Goal: Information Seeking & Learning: Find specific fact

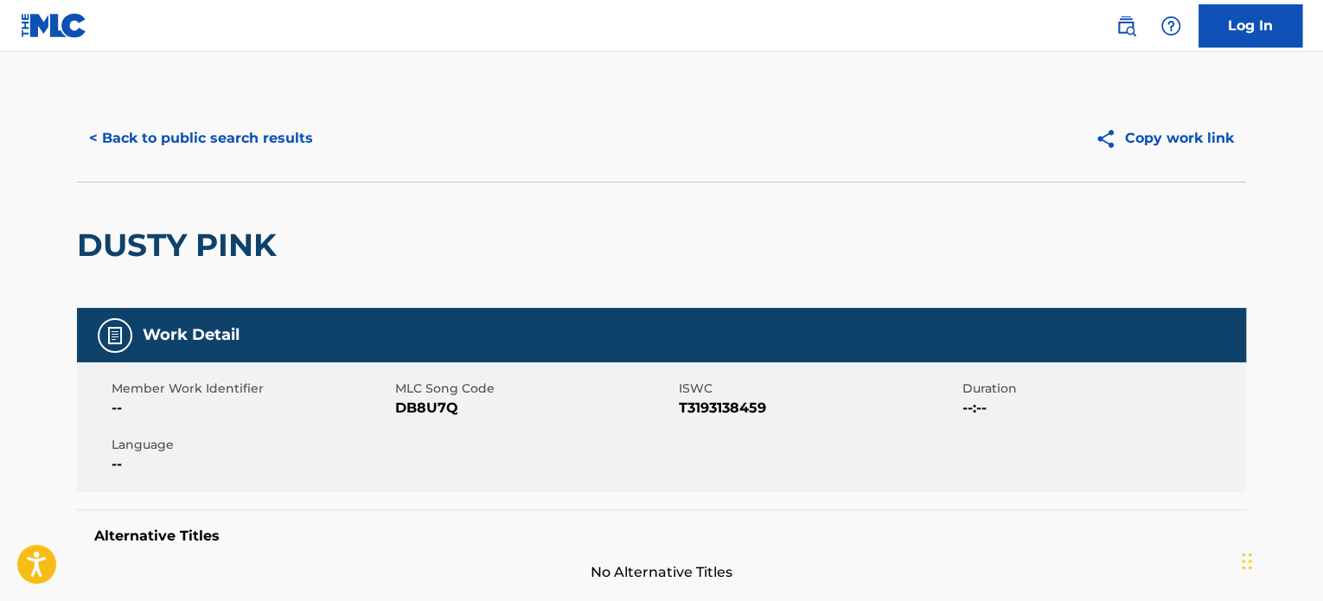
click at [285, 136] on button "< Back to public search results" at bounding box center [201, 138] width 248 height 43
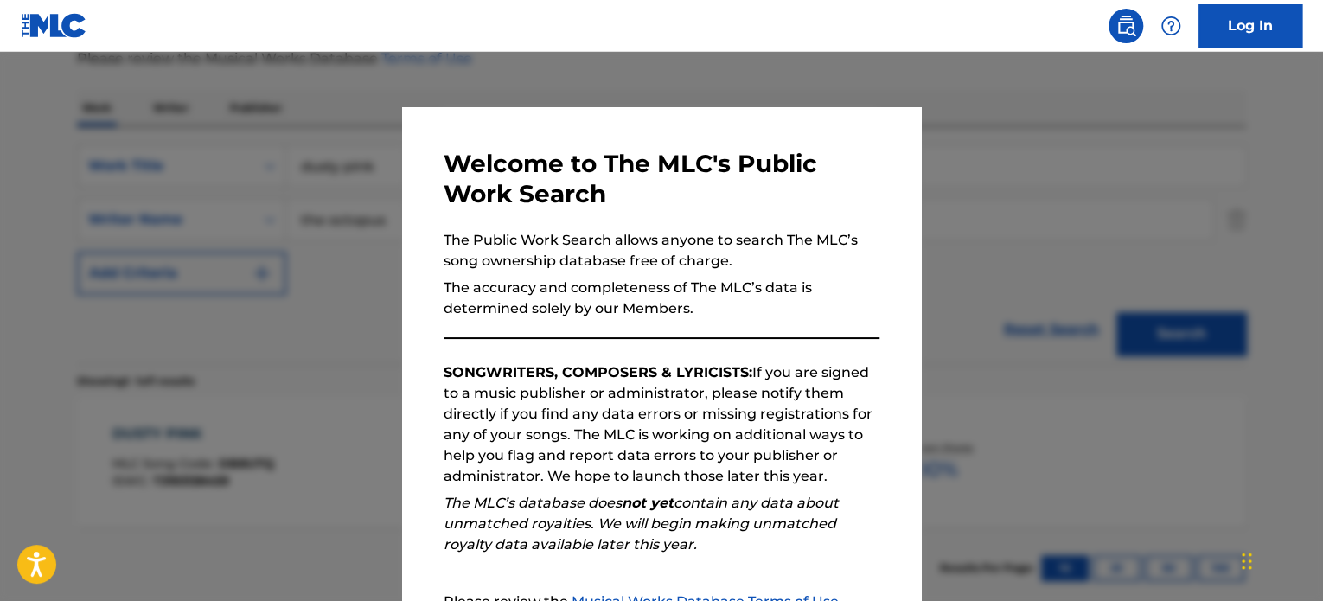
click at [305, 141] on div at bounding box center [661, 352] width 1323 height 601
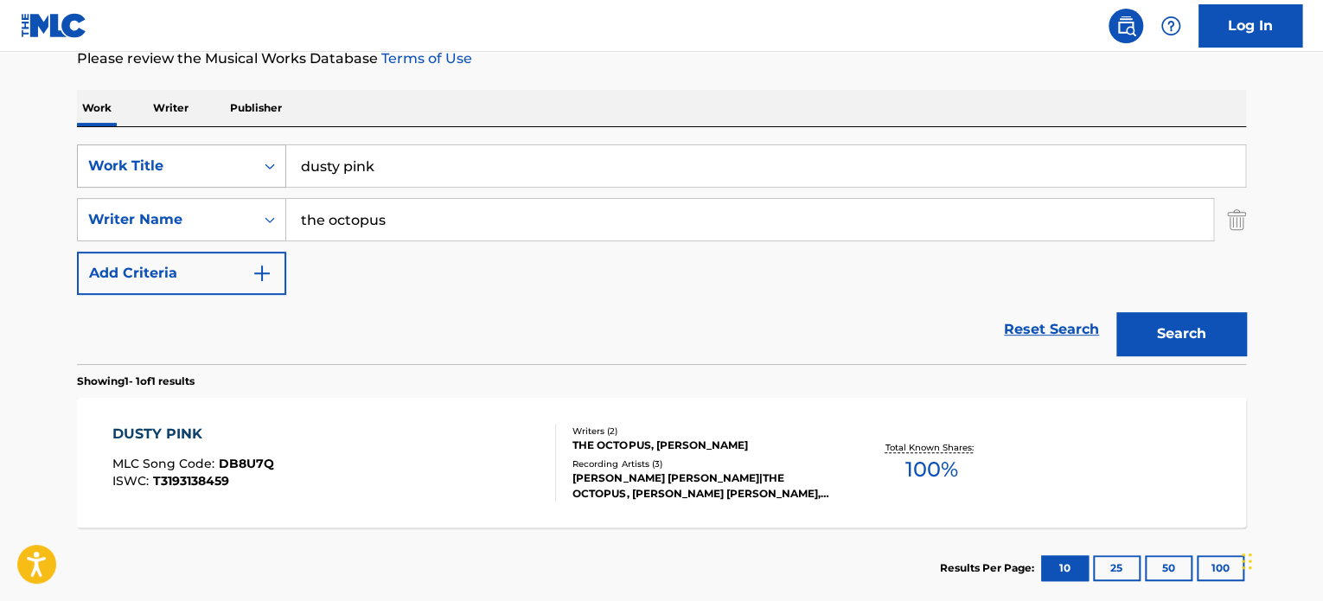
drag, startPoint x: 389, startPoint y: 169, endPoint x: 106, endPoint y: 155, distance: 284.1
click at [138, 155] on div "SearchWithCriteria6ea9367e-4292-4901-a133-2d7a45291683 Work Title dusty pink" at bounding box center [661, 165] width 1169 height 43
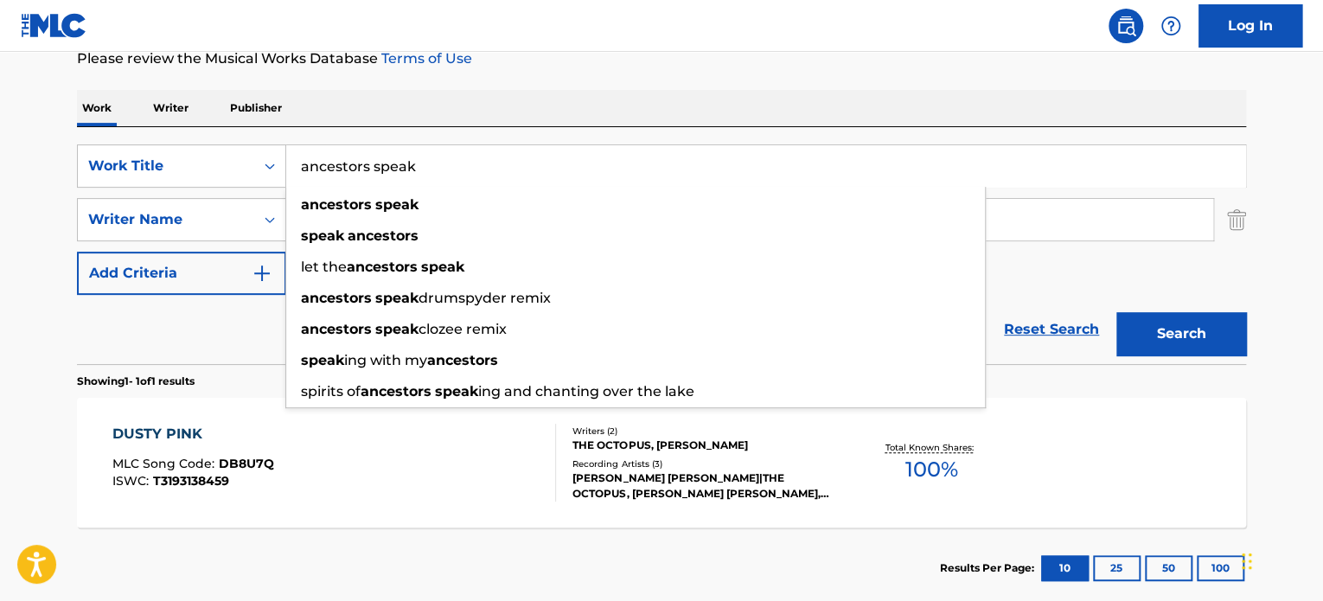
type input "ancestors speak"
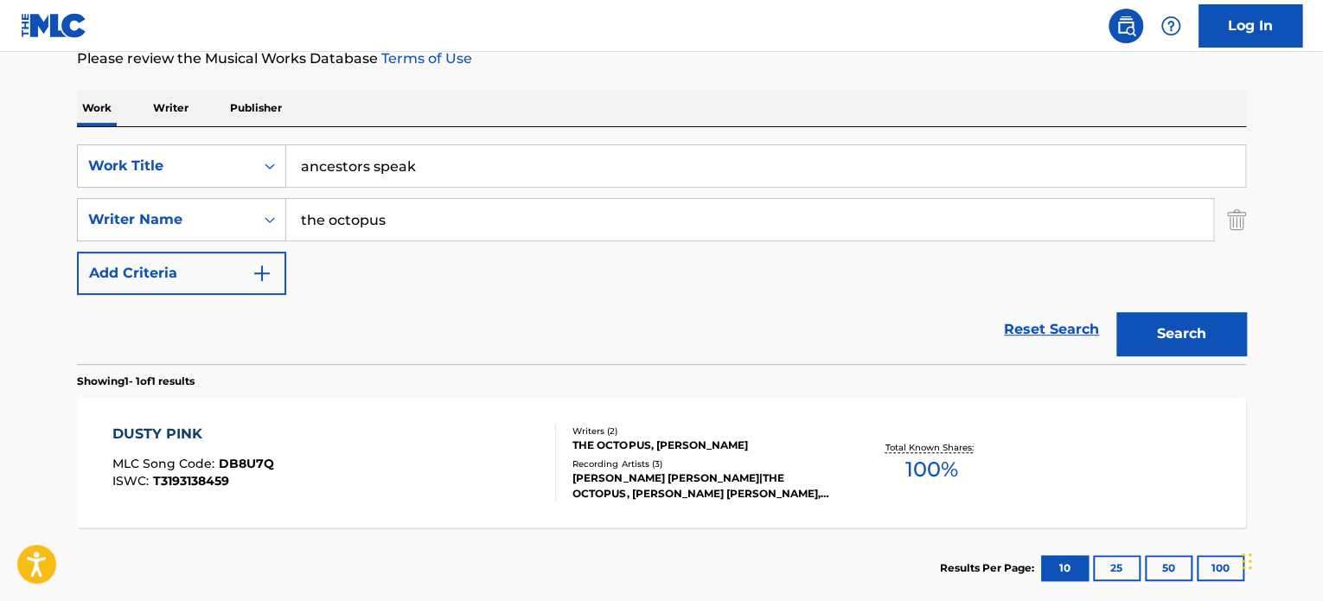
click at [443, 115] on div "Work Writer Publisher" at bounding box center [661, 108] width 1169 height 36
drag, startPoint x: 400, startPoint y: 220, endPoint x: 119, endPoint y: 213, distance: 281.2
click at [119, 214] on div "SearchWithCriteriad82e07a1-59a0-44ae-8e0b-4447158ba039 Writer Name the octopus" at bounding box center [661, 219] width 1169 height 43
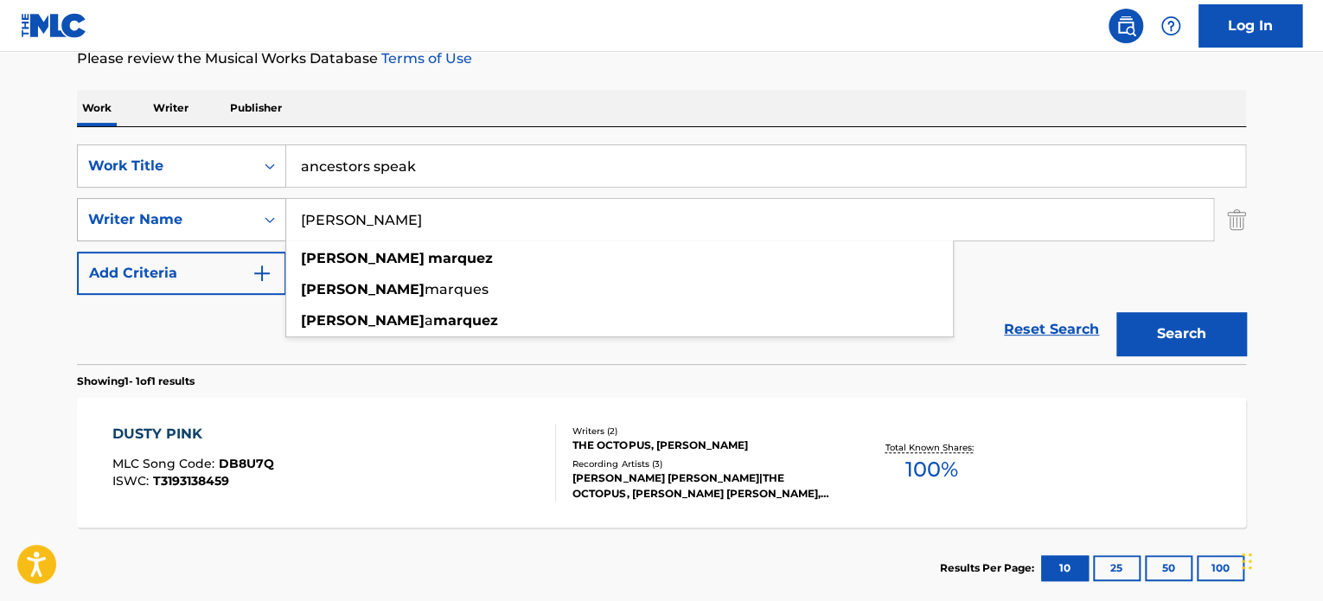
type input "[PERSON_NAME]"
click at [1117, 312] on button "Search" at bounding box center [1182, 333] width 130 height 43
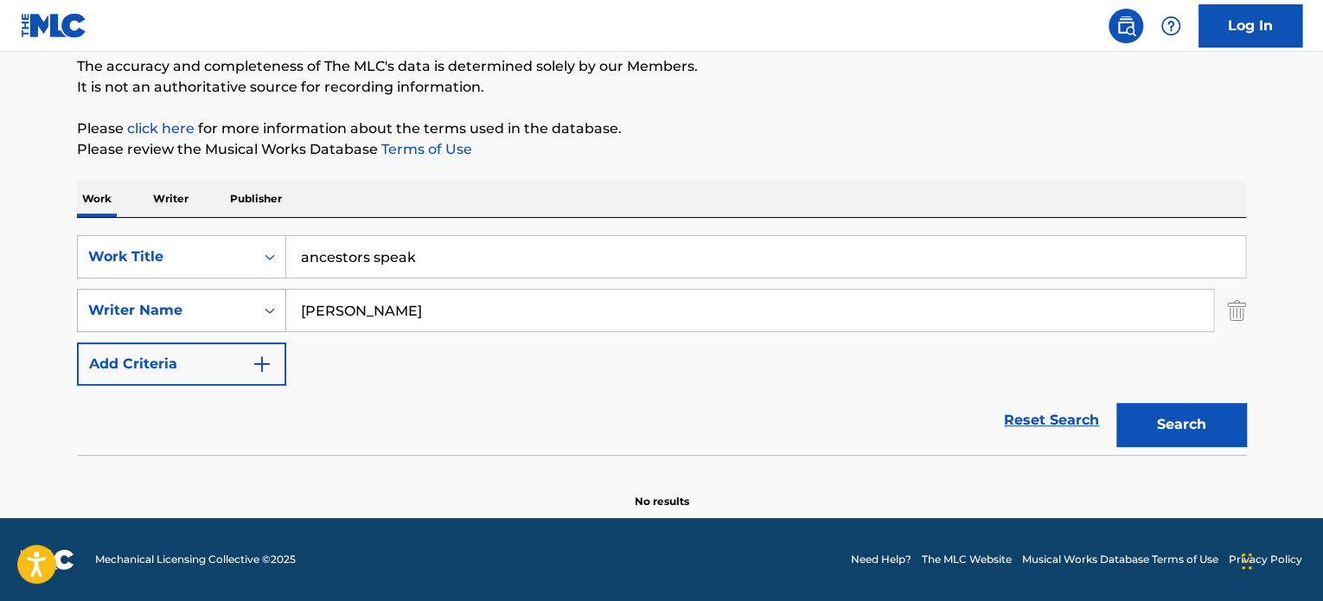
scroll to position [149, 0]
drag, startPoint x: 464, startPoint y: 273, endPoint x: 86, endPoint y: 266, distance: 377.2
click at [112, 269] on div "SearchWithCriteria6ea9367e-4292-4901-a133-2d7a45291683 Work Title ancestors spe…" at bounding box center [661, 257] width 1169 height 43
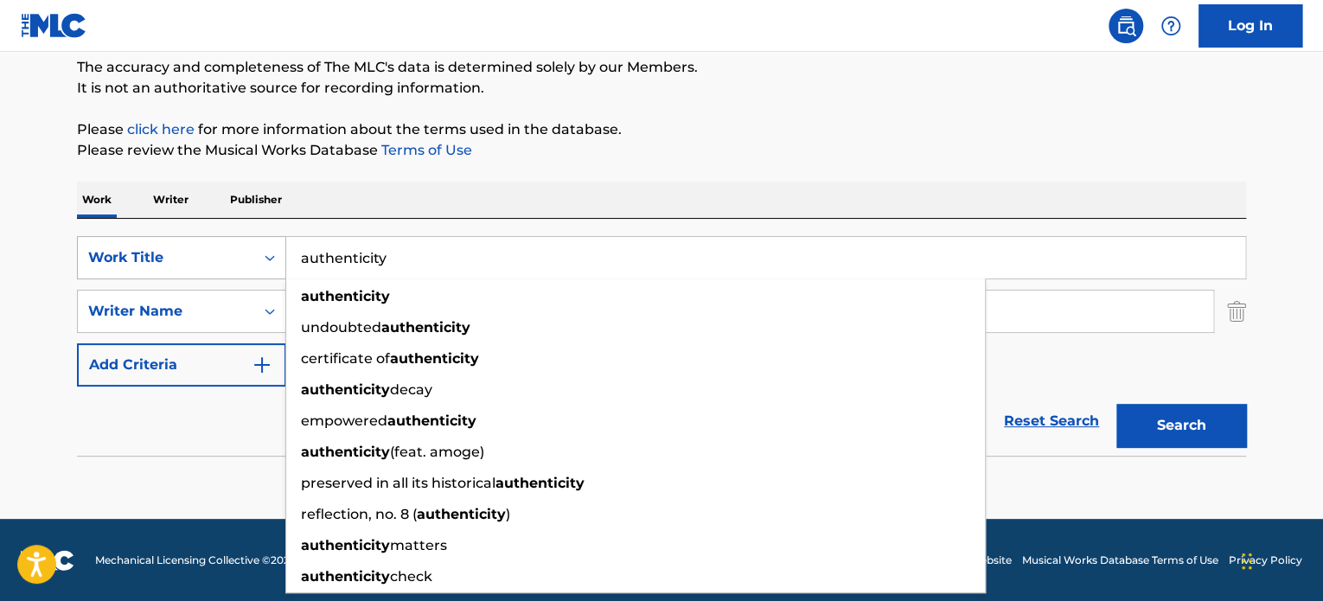
type input "authenticity"
click at [1117, 404] on button "Search" at bounding box center [1182, 425] width 130 height 43
